Goal: Information Seeking & Learning: Find specific page/section

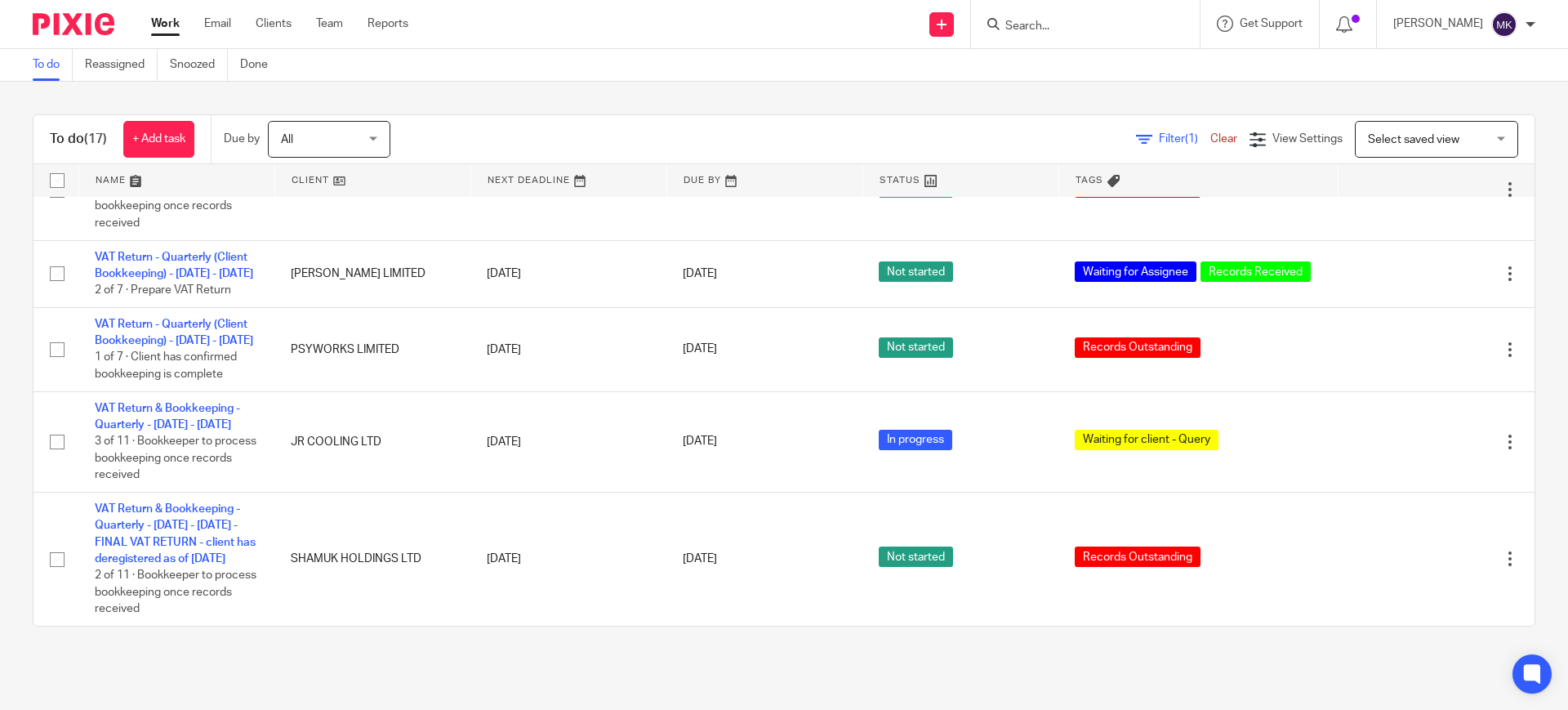
scroll to position [1225, 0]
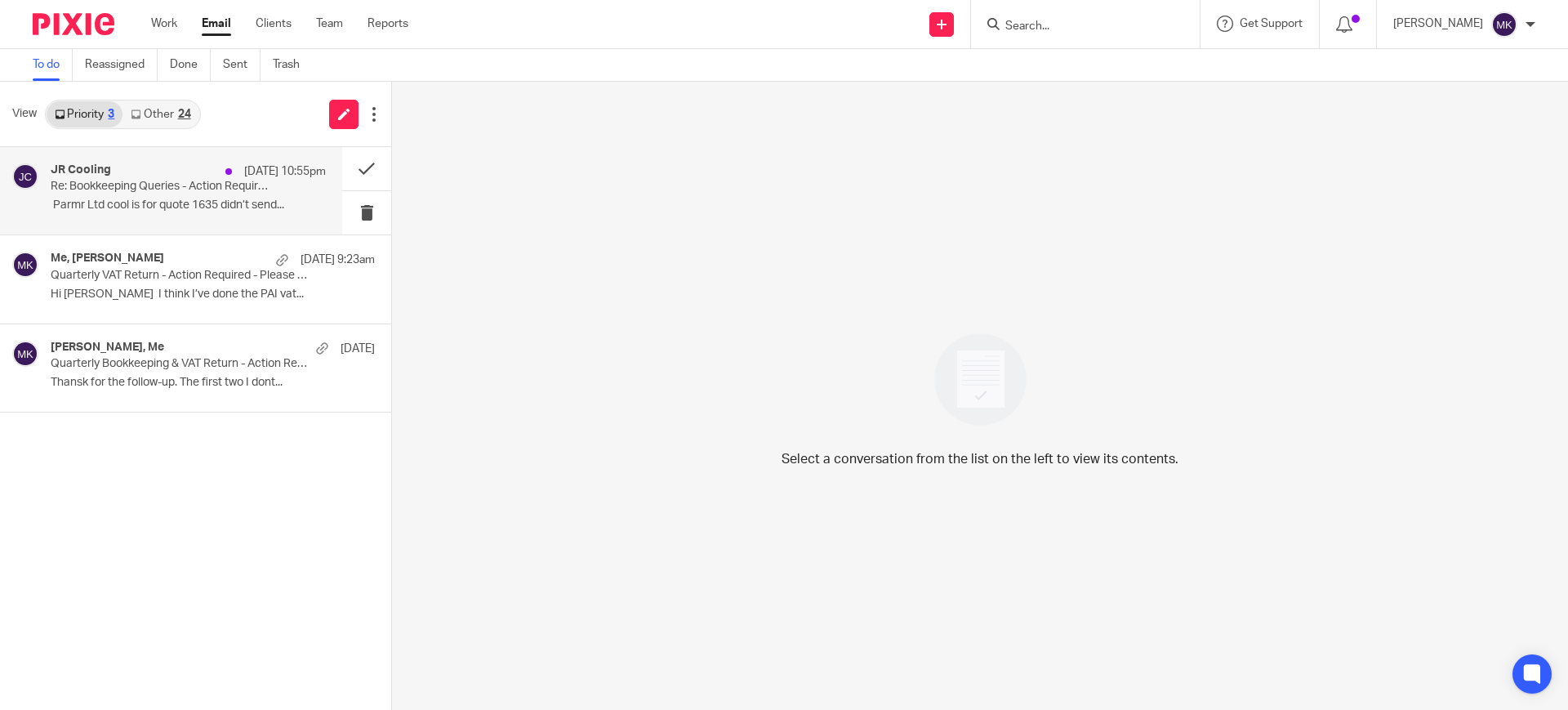
click at [262, 207] on p "﻿ ﻿Parmr Ltd cool is for quote 1635 didn’t send..." at bounding box center [188, 205] width 276 height 14
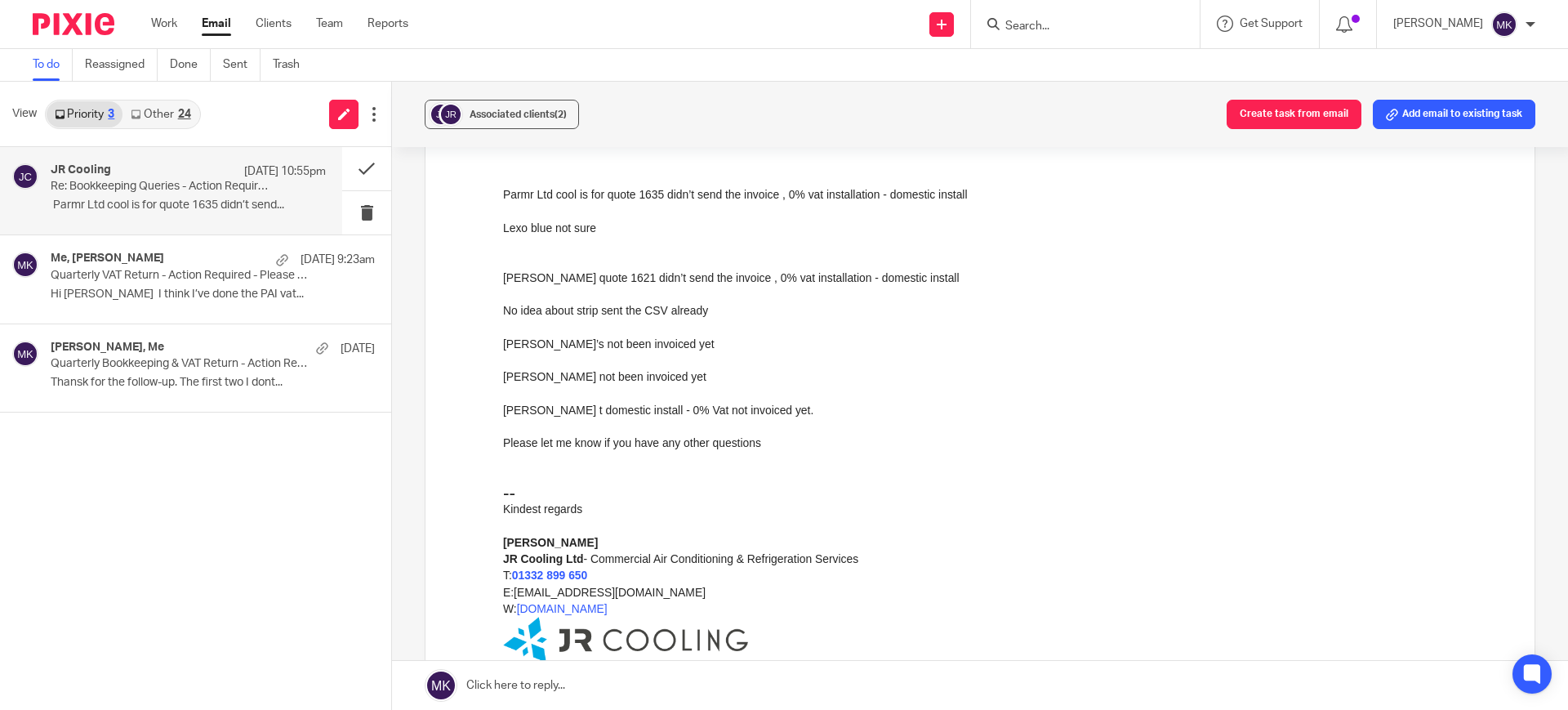
scroll to position [102, 0]
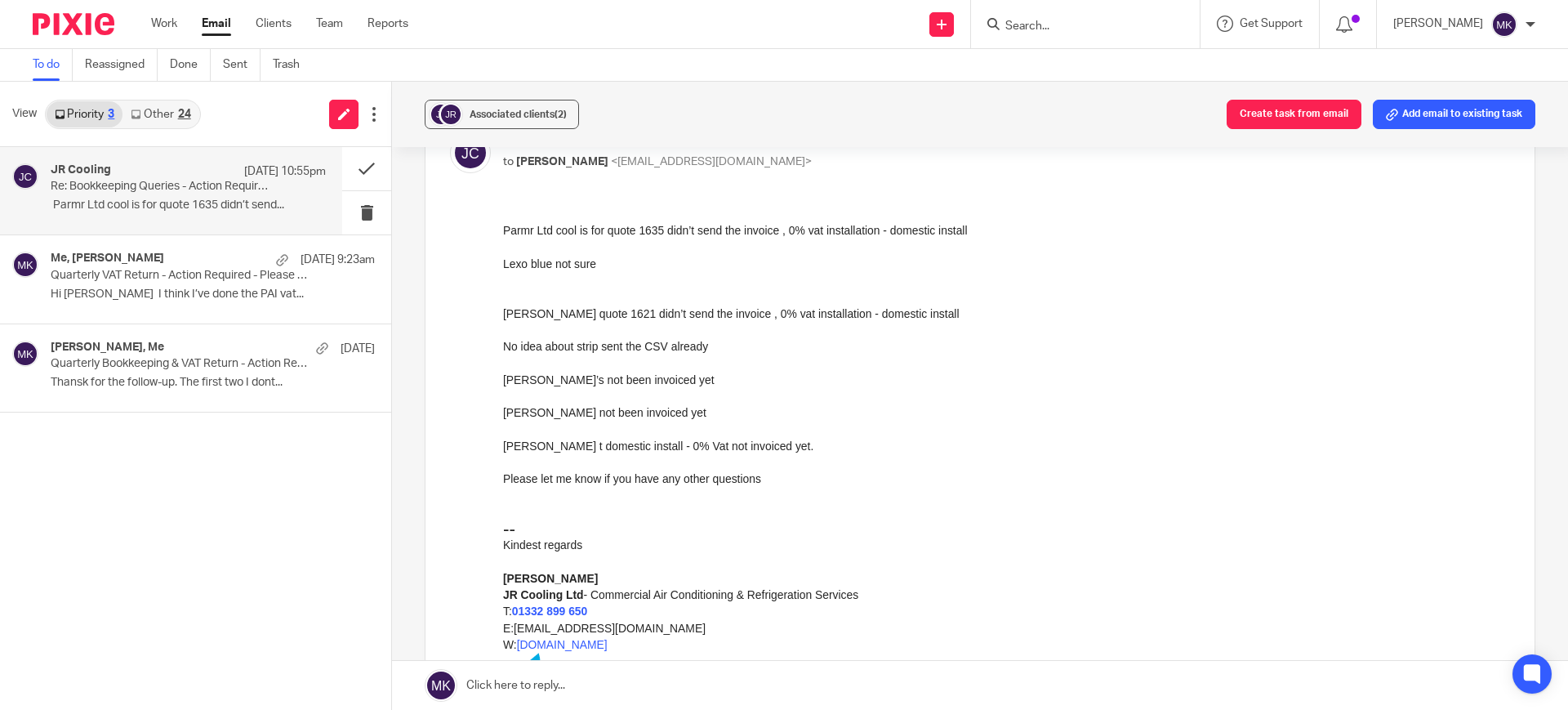
click at [154, 118] on link "Other 24" at bounding box center [160, 114] width 76 height 26
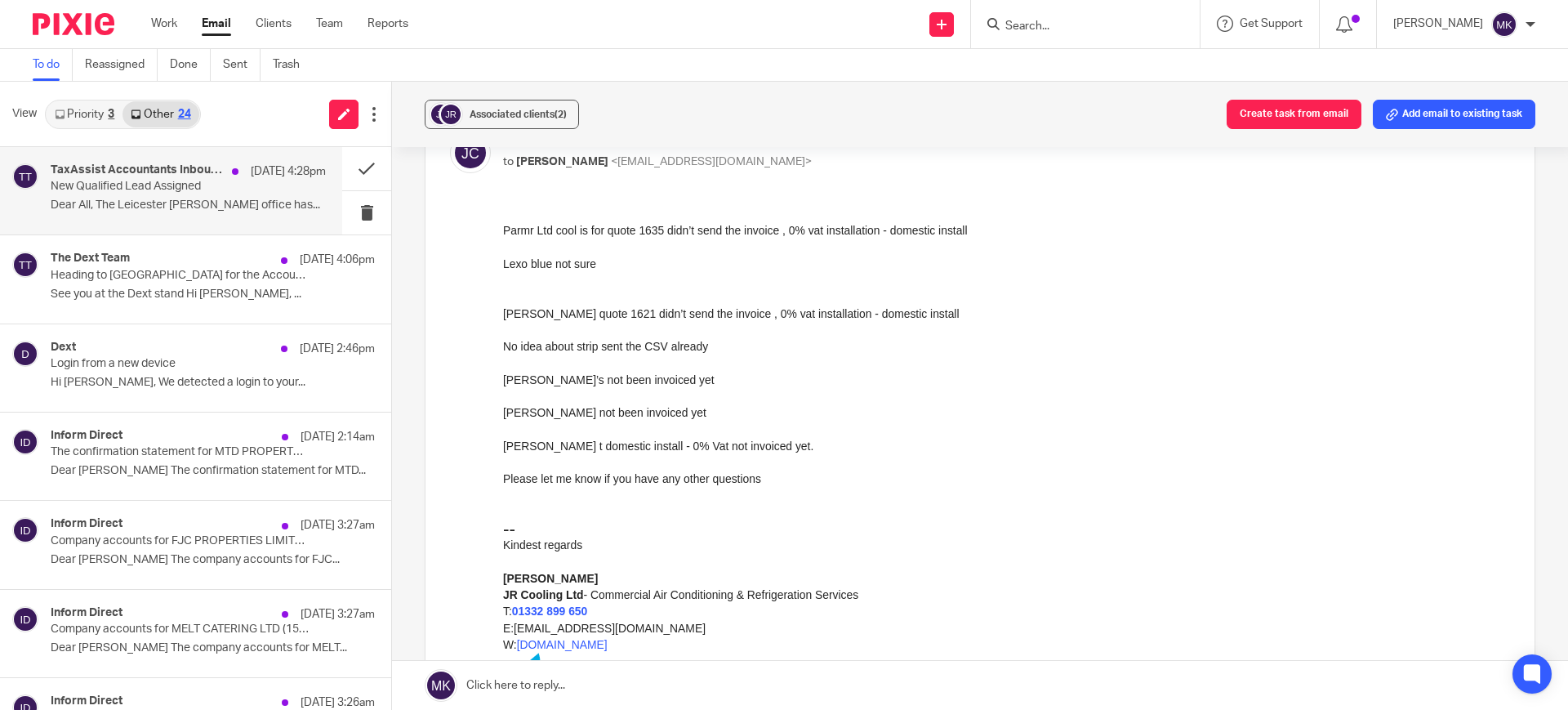
click at [310, 210] on div "TaxAssist Accountants Inbound Team 15 Sep 4:28pm New Qualified Lead Assigned De…" at bounding box center [171, 190] width 342 height 88
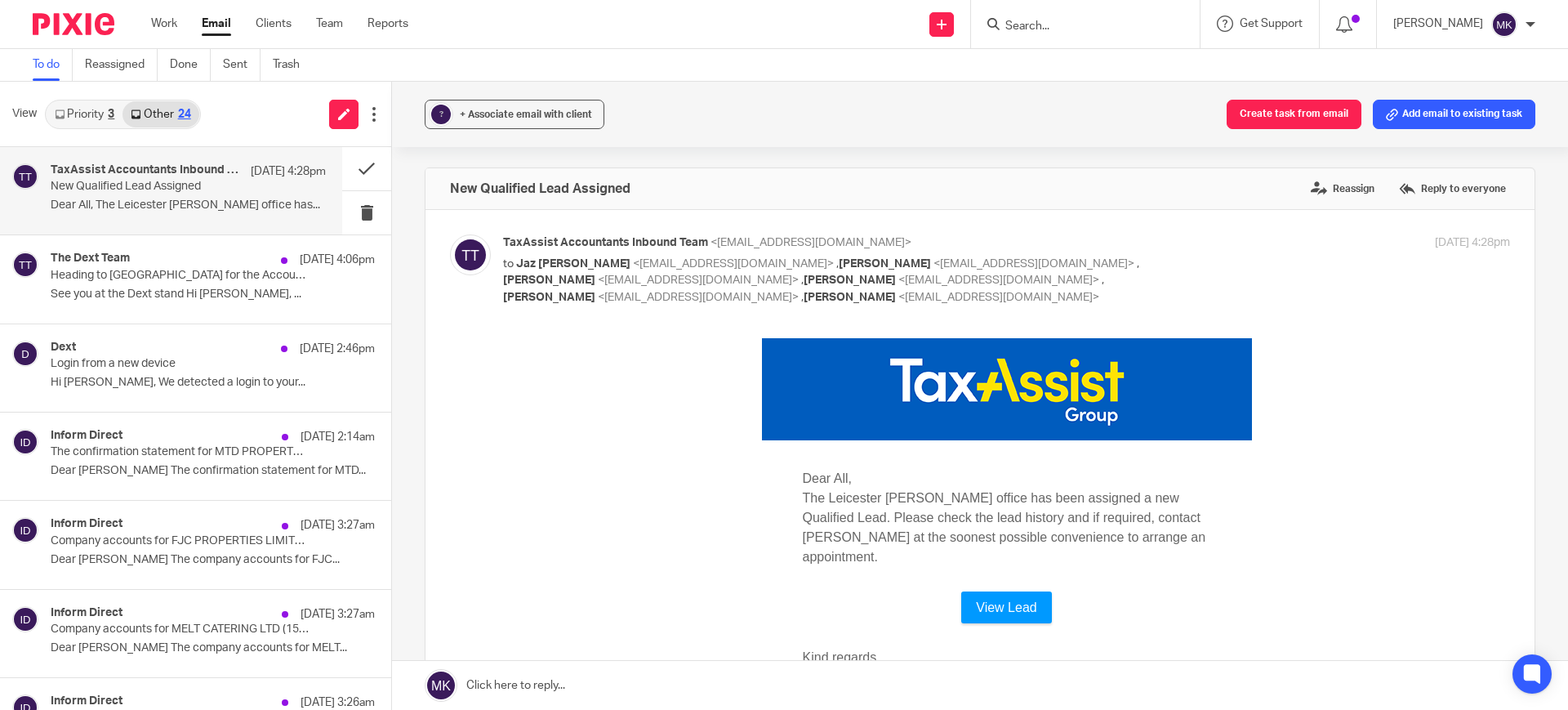
scroll to position [0, 0]
click at [89, 130] on div "View Priority 3 Other 24" at bounding box center [195, 114] width 391 height 65
click at [90, 113] on link "Priority 3" at bounding box center [84, 114] width 76 height 26
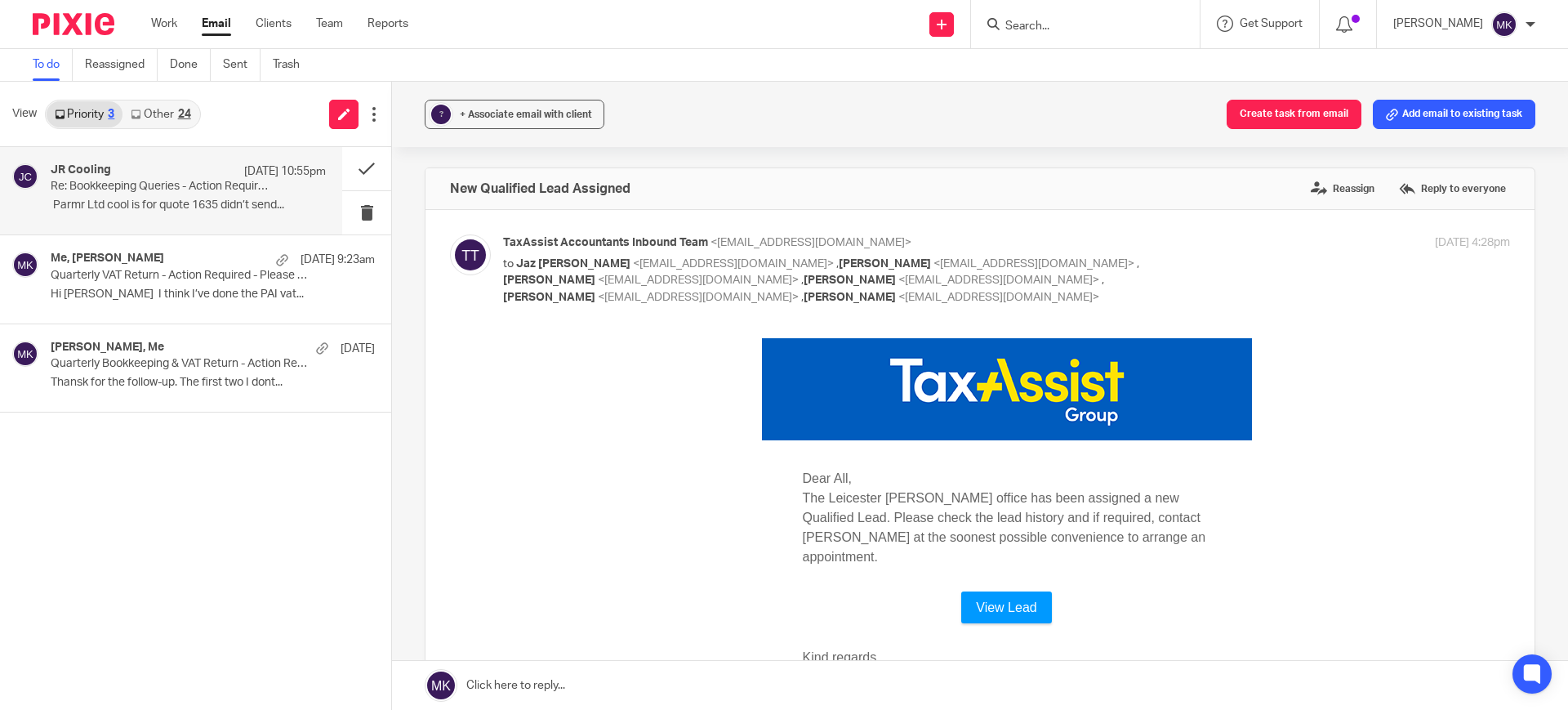
click at [136, 225] on div "JR Cooling 15 Sep 10:55pm Re: Bookkeeping Queries - Action Required ﻿ ﻿Parmr Lt…" at bounding box center [171, 190] width 342 height 88
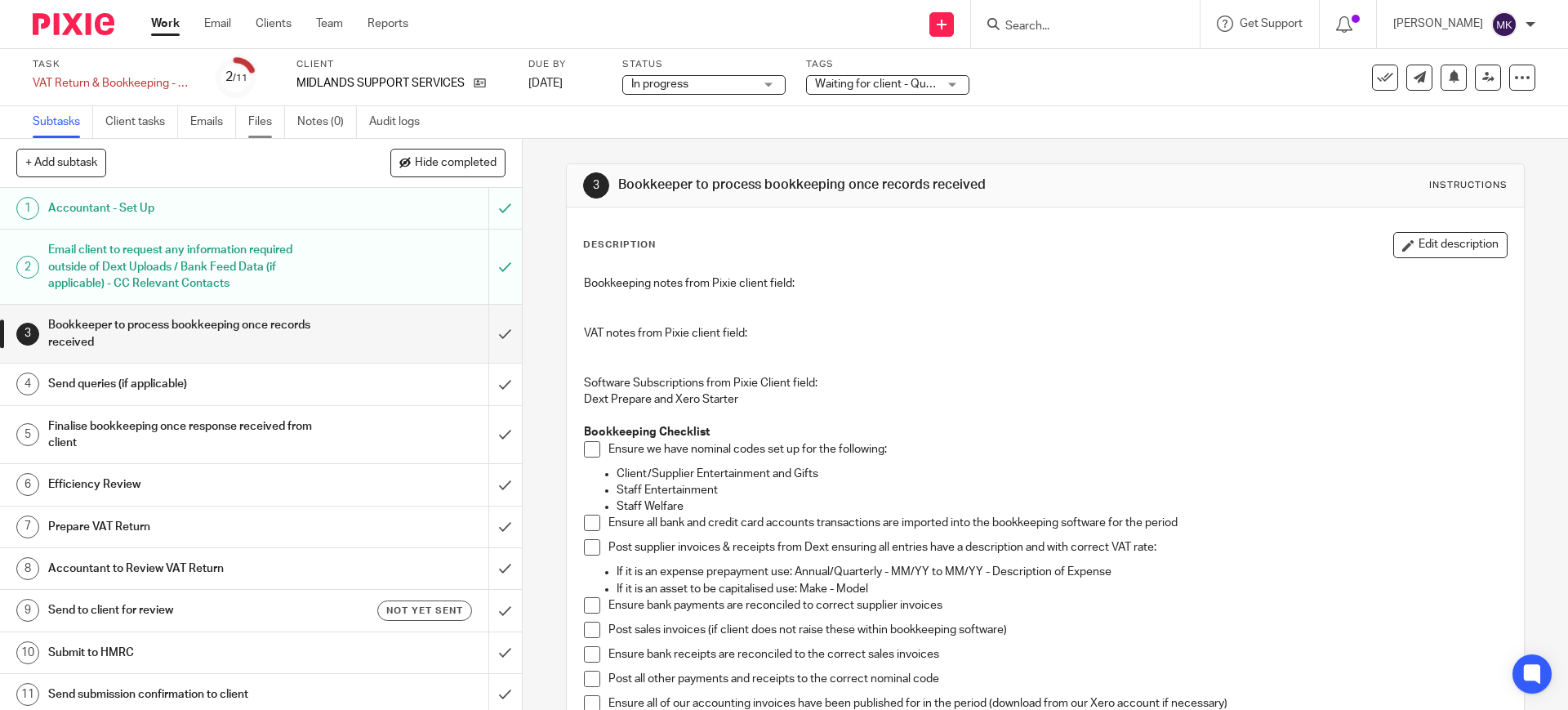
click at [278, 132] on link "Files" at bounding box center [266, 122] width 37 height 32
click at [223, 117] on link "Emails" at bounding box center [213, 122] width 46 height 32
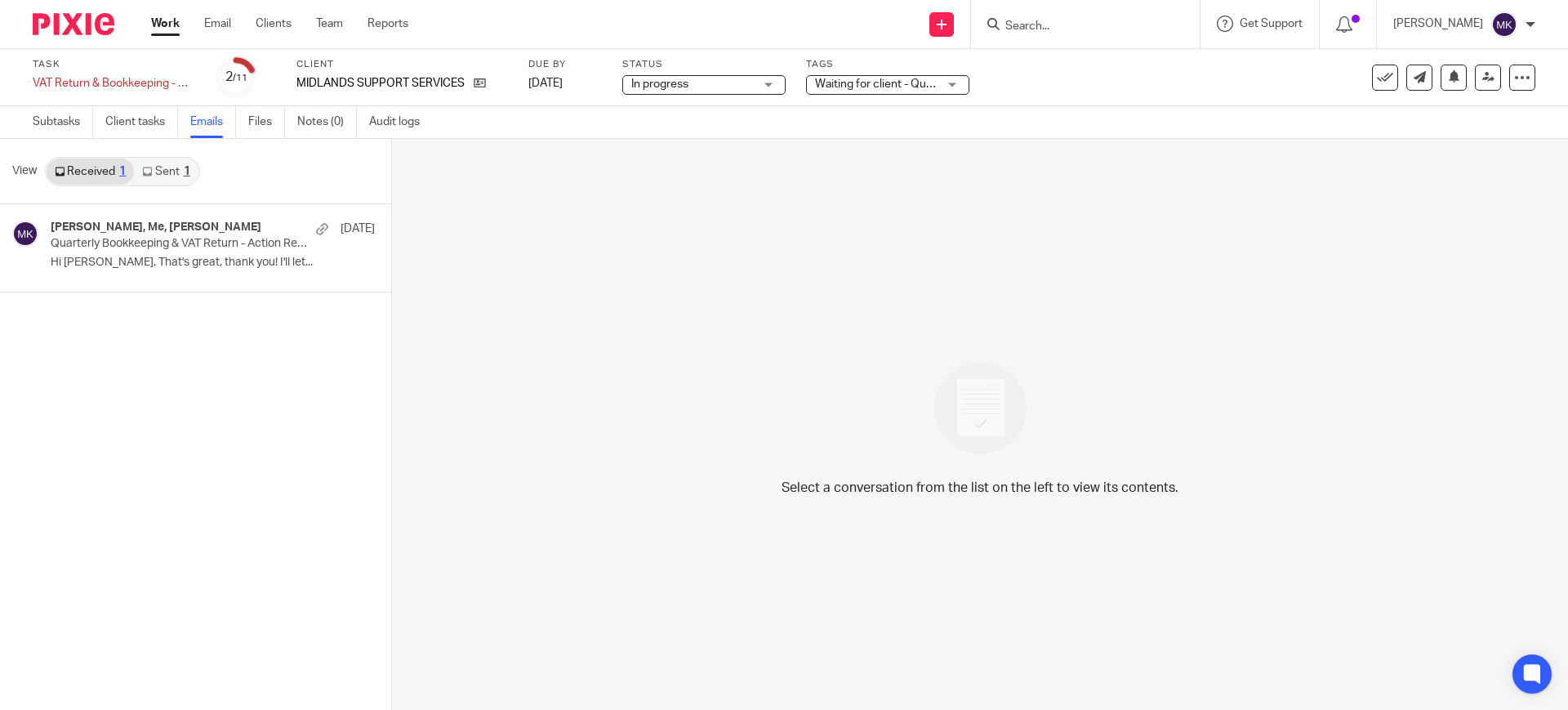
click at [195, 167] on link "Sent 1" at bounding box center [165, 172] width 64 height 26
click at [195, 237] on p "Quarterly Bookkeeping & VAT Return - Action Required" at bounding box center [160, 243] width 220 height 14
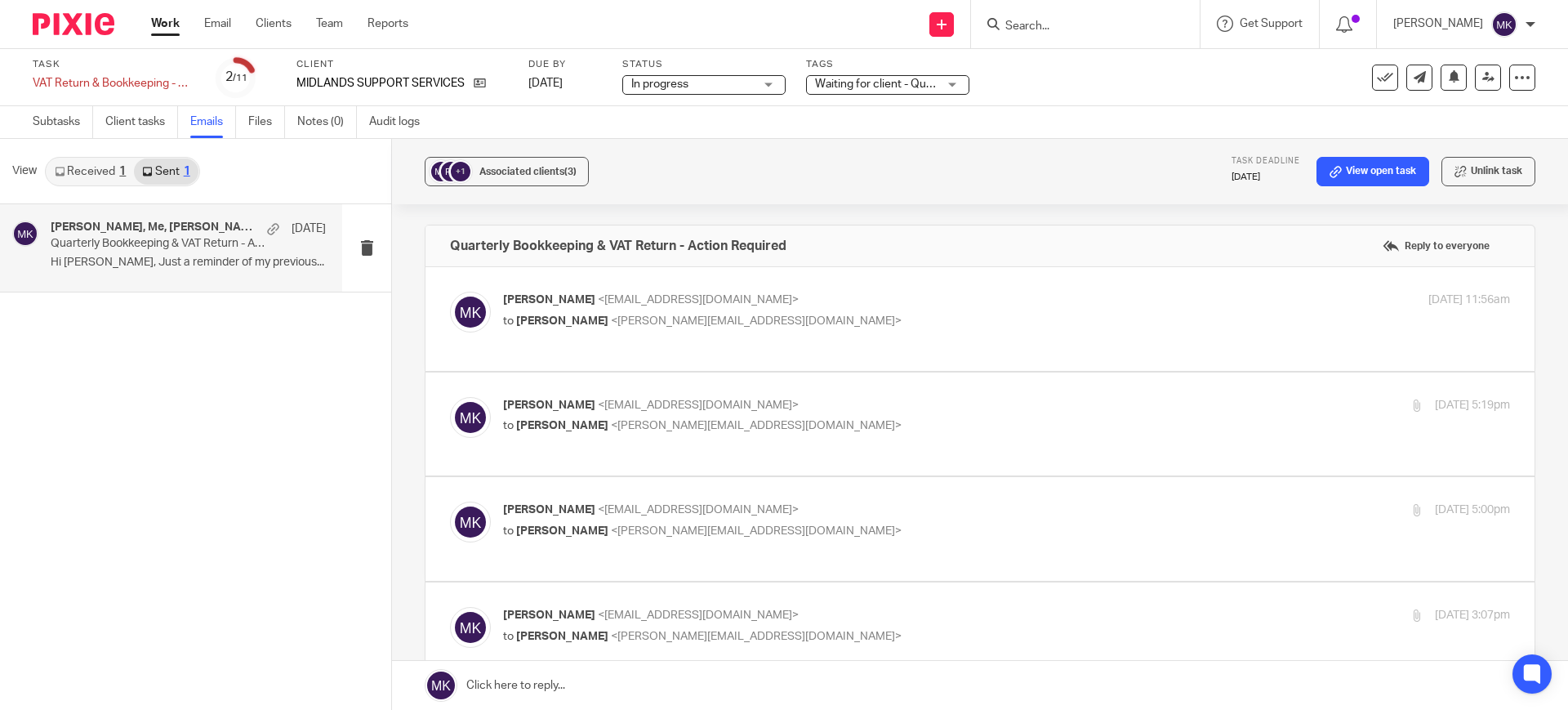
click at [1055, 18] on form at bounding box center [1091, 24] width 174 height 20
click at [1055, 25] on input "Search" at bounding box center [1077, 27] width 147 height 15
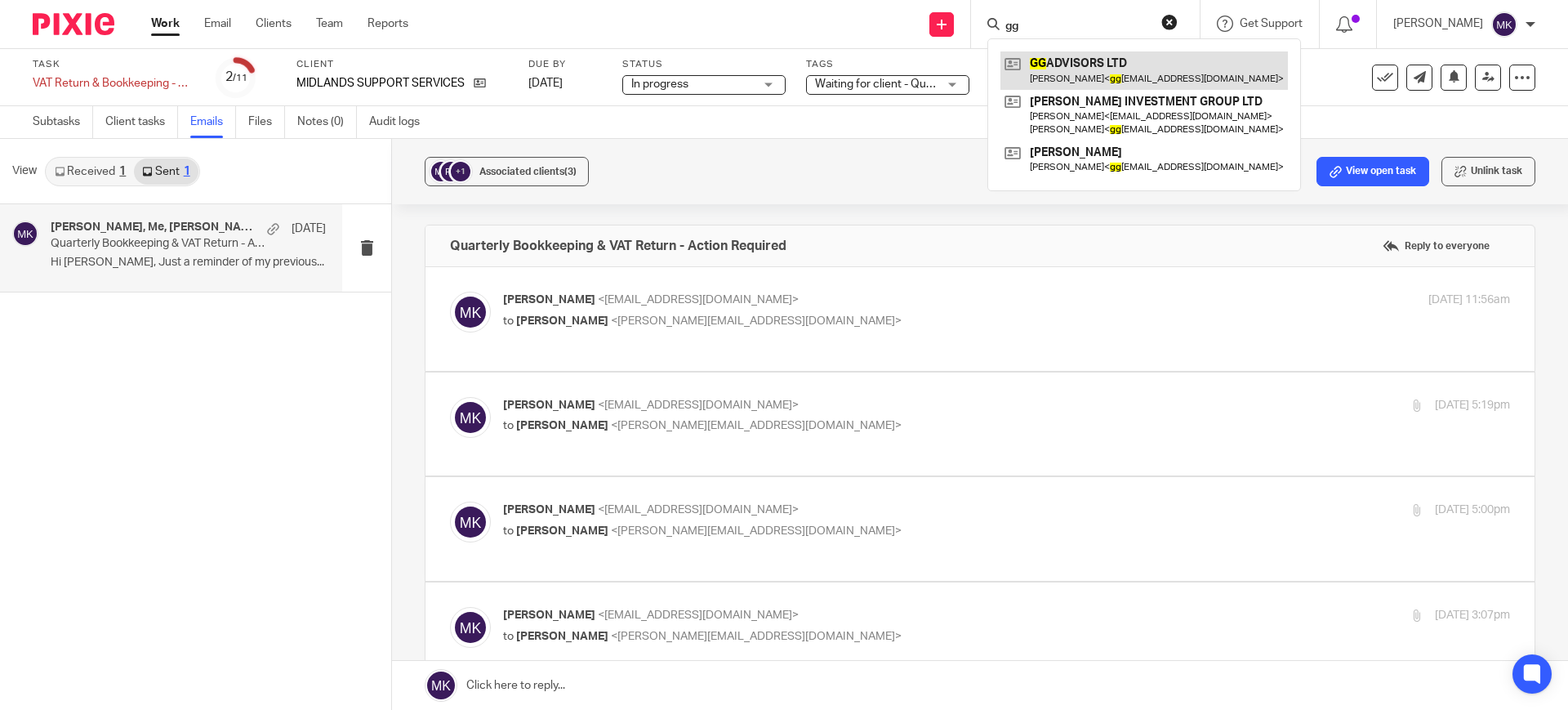
type input "gg"
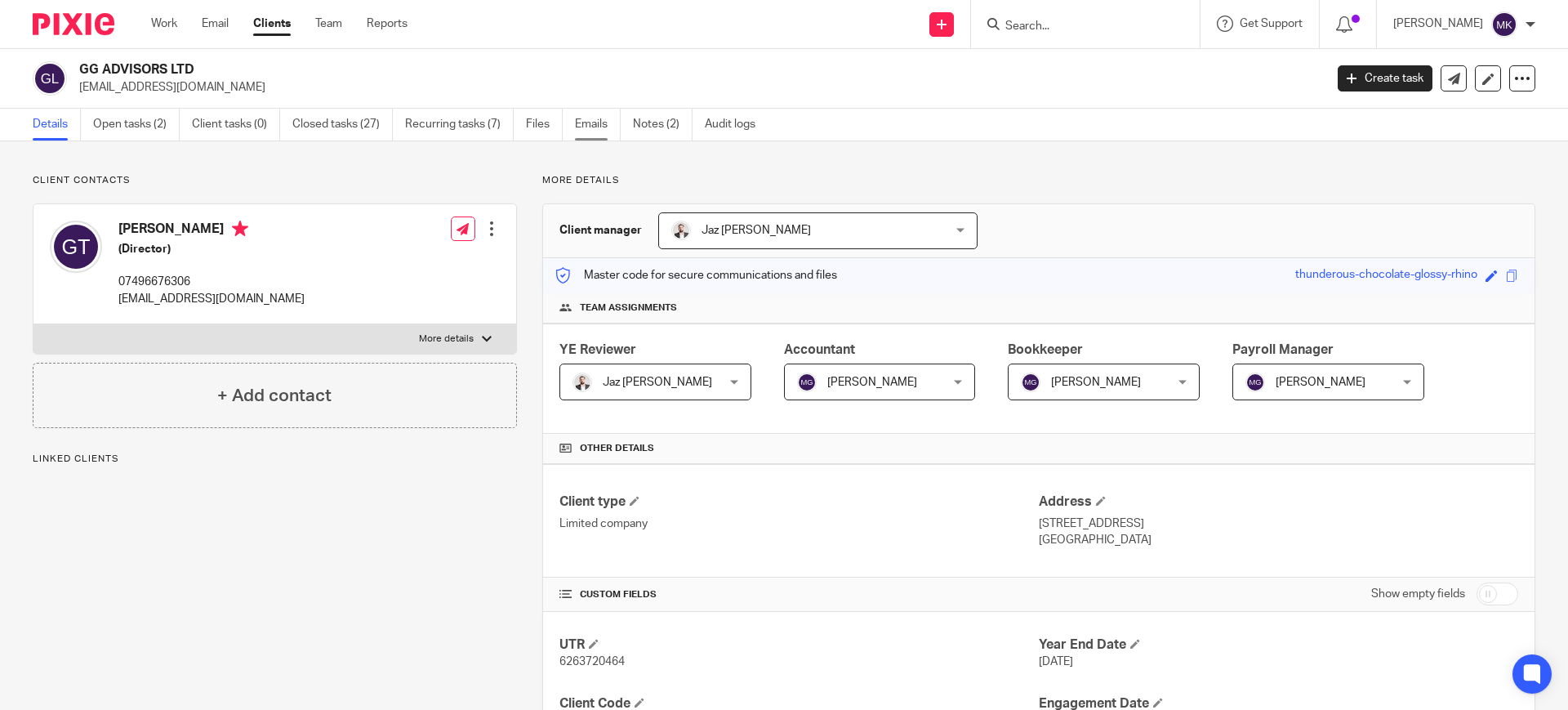
click at [602, 124] on link "Emails" at bounding box center [598, 124] width 46 height 32
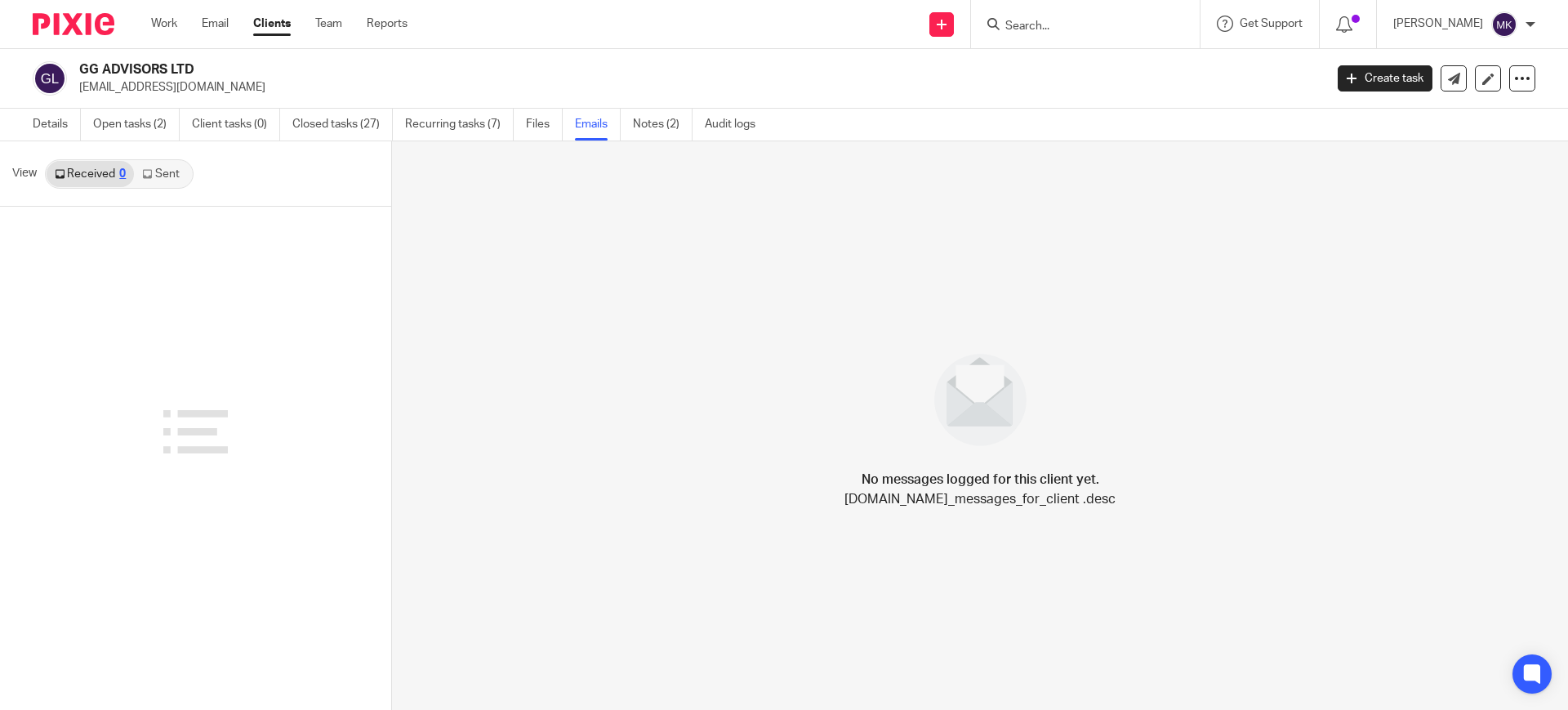
click at [175, 171] on link "Sent" at bounding box center [162, 174] width 57 height 26
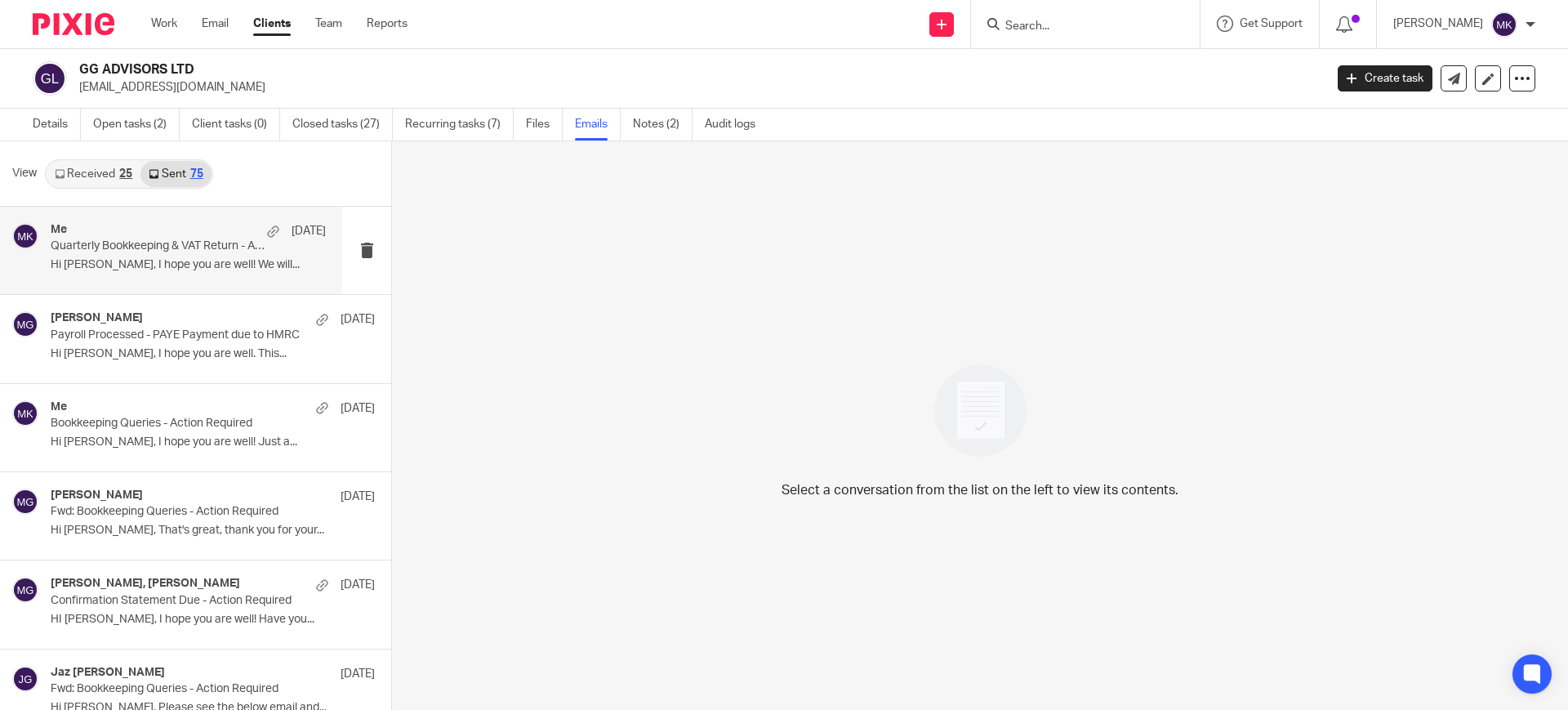
click at [204, 263] on p "Hi [PERSON_NAME], I hope you are well! We will..." at bounding box center [188, 265] width 276 height 14
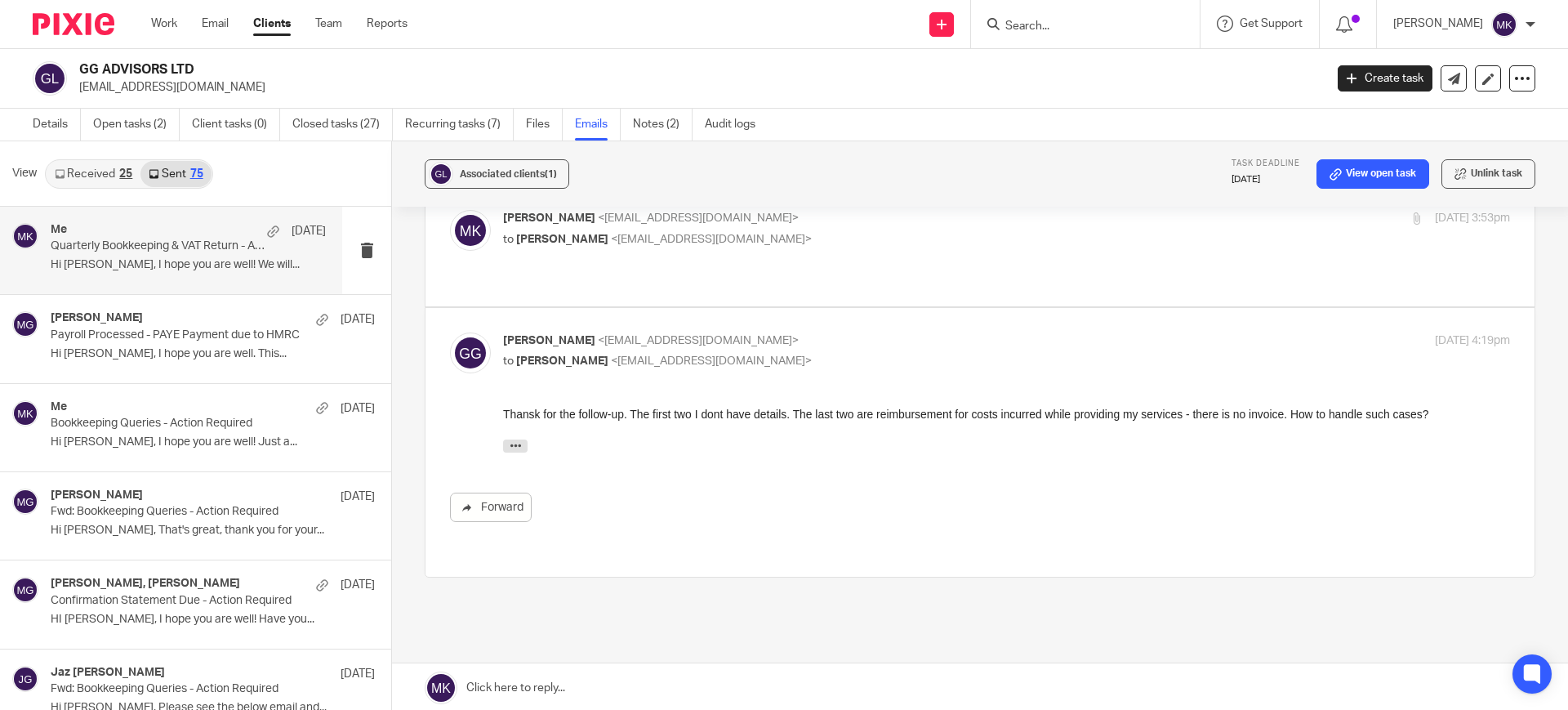
scroll to position [104, 0]
